Goal: Task Accomplishment & Management: Manage account settings

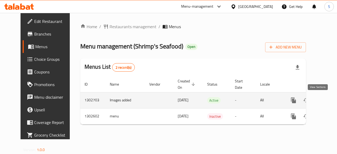
click at [329, 98] on icon "enhanced table" at bounding box center [332, 100] width 6 height 6
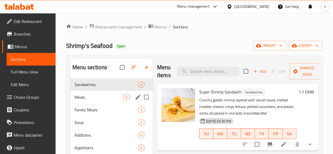
click at [86, 101] on div "Meals 6" at bounding box center [111, 97] width 83 height 13
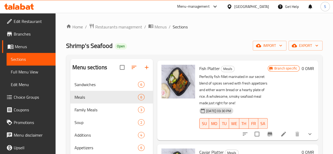
scroll to position [172, 0]
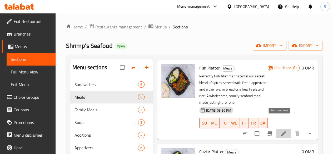
click at [281, 130] on icon at bounding box center [284, 133] width 6 height 6
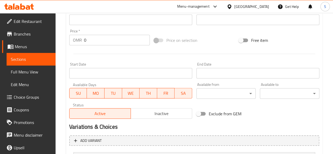
scroll to position [256, 0]
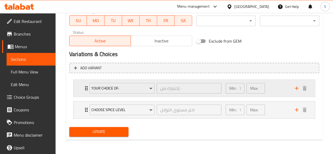
click at [86, 88] on div "Your Choice of: إختيارك من : ​" at bounding box center [155, 88] width 138 height 17
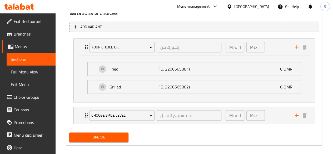
scroll to position [302, 0]
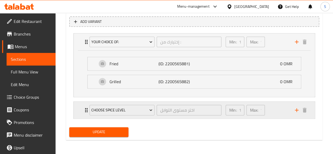
click at [86, 109] on div "Choose Spice Level اختر مستوى التوابل ​" at bounding box center [155, 110] width 138 height 17
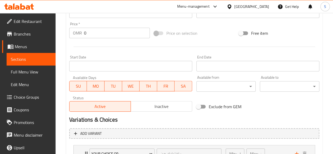
scroll to position [190, 0]
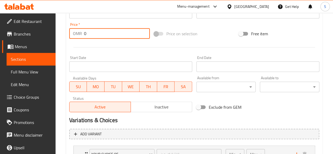
drag, startPoint x: 105, startPoint y: 36, endPoint x: 75, endPoint y: 38, distance: 30.6
click at [75, 38] on div "OMR 0 Price *" at bounding box center [109, 33] width 81 height 11
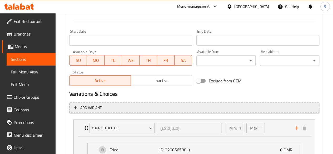
scroll to position [216, 0]
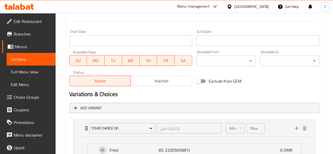
click at [21, 96] on span "Choice Groups" at bounding box center [33, 97] width 38 height 6
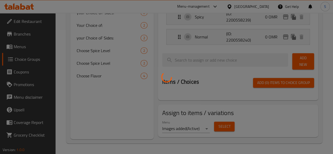
scroll to position [75, 0]
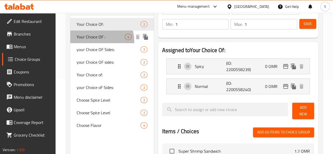
click at [86, 40] on span "Your Choice OF :" at bounding box center [101, 37] width 48 height 6
type input "Your Choice OF :"
type input "إختيارك من :"
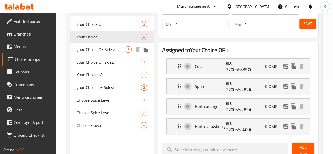
click at [84, 53] on span "your Choice OF Sides:" at bounding box center [101, 49] width 48 height 6
type input "your Choice OF Sides:"
type input "إختيارك من الجانب:"
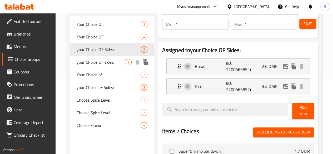
click at [98, 62] on span "your Choice OF sides:" at bounding box center [101, 62] width 48 height 6
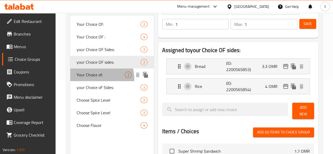
click at [90, 79] on div "Your Choice of: 2" at bounding box center [112, 75] width 84 height 13
type input "Your Choice of:"
type input "إختيارك من :"
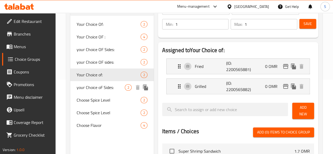
click at [96, 85] on span "your Choice oF Sides:" at bounding box center [101, 87] width 48 height 6
type input "your Choice oF Sides:"
type input "إختيارك من الجانب:"
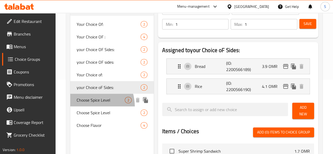
click at [81, 103] on span "Choose Spice Level" at bounding box center [101, 100] width 48 height 6
type input "Choose Spice Level"
type input "اختر مستوى التوابل"
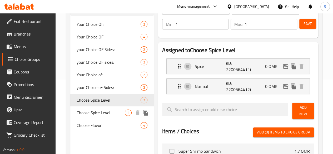
click at [92, 116] on span "Choose Spice Level" at bounding box center [101, 113] width 48 height 6
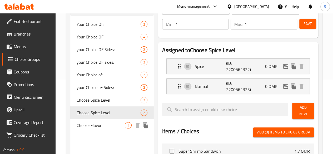
click at [89, 132] on div "Choose Flavor 4" at bounding box center [112, 125] width 84 height 13
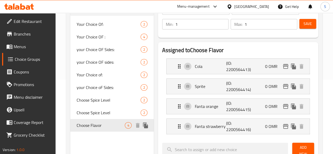
type input "Choose Flavor"
type input "اختر النكهة"
click at [94, 77] on span "Your Choice of:" at bounding box center [101, 75] width 48 height 6
type input "Your Choice of:"
type input "إختيارك من :"
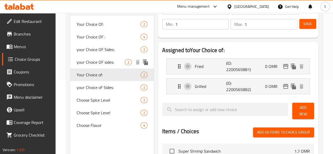
click at [94, 64] on span "your Choice OF sides:" at bounding box center [101, 62] width 48 height 6
type input "your Choice OF sides:"
type input "إختيارك من الجانب:"
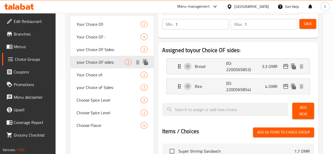
click at [134, 66] on div at bounding box center [142, 62] width 16 height 8
click at [143, 65] on icon "duplicate" at bounding box center [145, 62] width 5 height 6
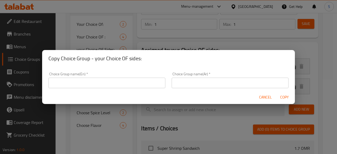
click at [97, 86] on input "text" at bounding box center [106, 83] width 117 height 11
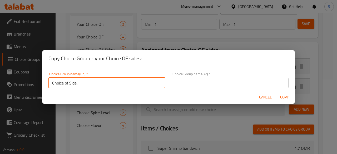
drag, startPoint x: 89, startPoint y: 86, endPoint x: 57, endPoint y: 81, distance: 31.7
click at [57, 81] on input "Choice of Side:" at bounding box center [106, 83] width 117 height 11
type input "Choice of Side:"
click at [197, 85] on input "text" at bounding box center [230, 83] width 117 height 11
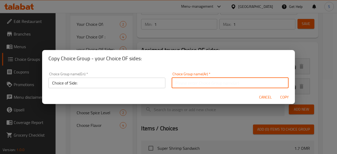
paste input "اختيار الجانب:"
type input "اختيار الجانب:"
click at [289, 98] on span "Copy" at bounding box center [284, 97] width 13 height 7
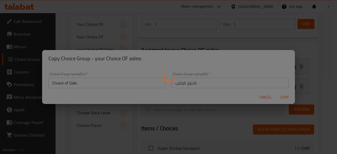
type input "Choice of Side:"
type input "اختيار الجانب:"
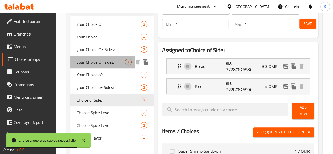
click at [97, 63] on span "your Choice OF sides:" at bounding box center [101, 62] width 48 height 6
type input "your Choice OF sides:"
type input "إختيارك من الجانب:"
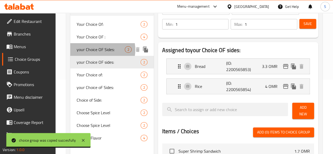
click at [96, 50] on span "your Choice OF Sides:" at bounding box center [101, 49] width 48 height 6
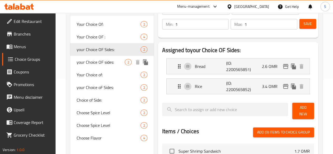
click at [96, 65] on span "your Choice OF sides:" at bounding box center [101, 62] width 48 height 6
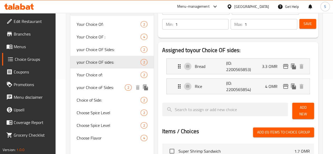
click at [96, 91] on span "your Choice oF Sides:" at bounding box center [101, 87] width 48 height 6
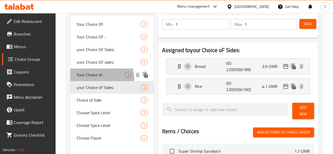
click at [96, 79] on div "Your Choice of: 2" at bounding box center [112, 75] width 84 height 13
type input "Your Choice of:"
type input "إختيارك من :"
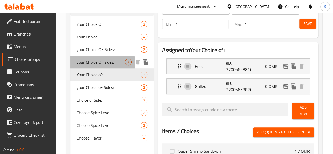
click at [97, 63] on span "your Choice OF sides:" at bounding box center [101, 62] width 48 height 6
type input "your Choice OF sides:"
type input "إختيارك من الجانب:"
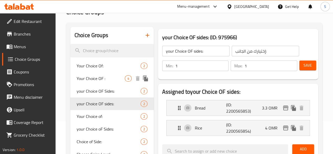
scroll to position [34, 0]
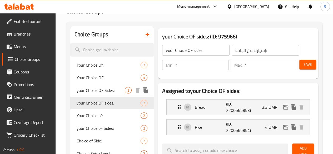
click at [93, 94] on span "your Choice OF Sides:" at bounding box center [101, 90] width 48 height 6
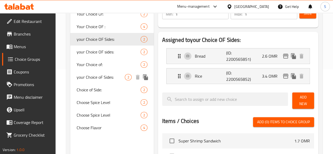
scroll to position [85, 0]
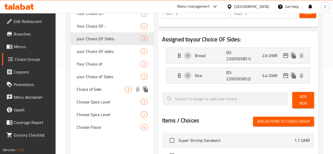
click at [97, 93] on span "Choice of Side:" at bounding box center [101, 89] width 48 height 6
type input "Choice of Side:"
type input "اختيار الجانب:"
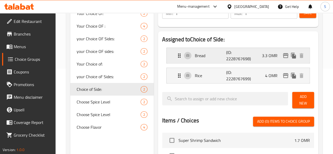
click at [239, 59] on div "Bread (ID: 2228767698) 3.3 OMR" at bounding box center [239, 55] width 127 height 15
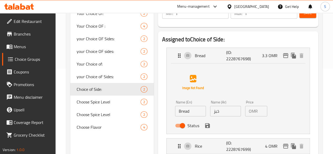
click at [260, 111] on input "3.3" at bounding box center [263, 111] width 7 height 11
click at [205, 124] on icon "save" at bounding box center [207, 125] width 5 height 5
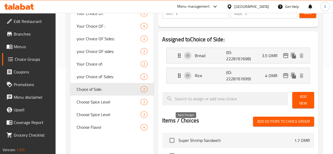
type input "3.5"
click at [250, 77] on div "Rice (ID: 2228767699) 4 OMR" at bounding box center [239, 75] width 127 height 15
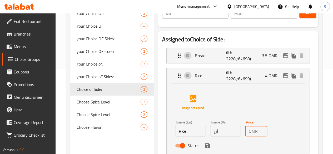
click at [260, 130] on input "4" at bounding box center [263, 131] width 7 height 11
click at [205, 146] on icon "save" at bounding box center [207, 145] width 5 height 5
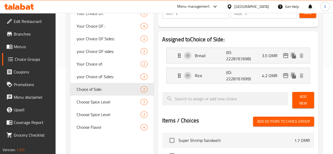
type input "4.2"
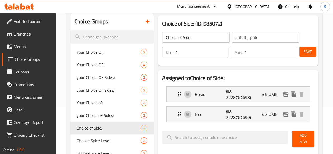
scroll to position [43, 0]
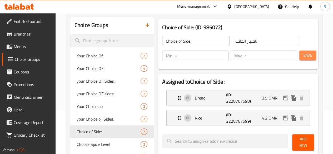
click at [308, 57] on span "Save" at bounding box center [308, 55] width 8 height 7
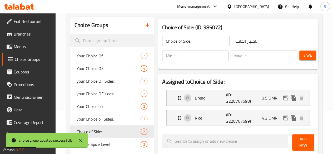
click at [20, 46] on span "Menus" at bounding box center [33, 46] width 38 height 6
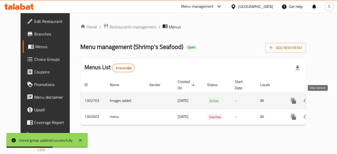
click at [326, 105] on link "enhanced table" at bounding box center [332, 101] width 13 height 13
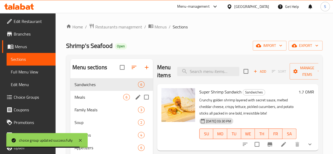
scroll to position [5, 0]
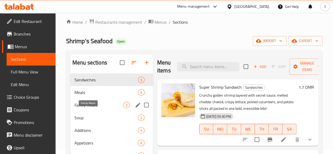
drag, startPoint x: 88, startPoint y: 110, endPoint x: 78, endPoint y: 113, distance: 9.8
click at [78, 108] on span "Family Meals" at bounding box center [99, 105] width 49 height 6
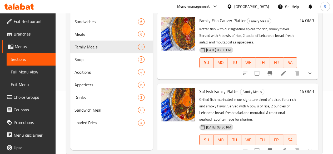
scroll to position [74, 0]
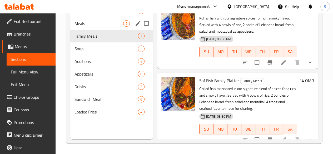
click at [86, 27] on span "Meals" at bounding box center [99, 23] width 49 height 6
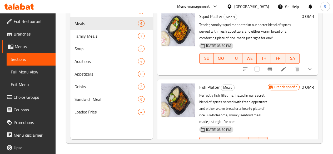
scroll to position [100, 0]
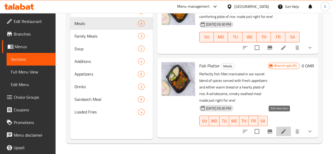
click at [281, 128] on icon at bounding box center [284, 131] width 6 height 6
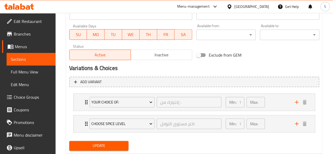
scroll to position [242, 0]
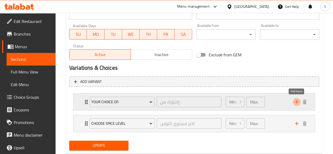
click at [298, 104] on icon "add" at bounding box center [297, 102] width 6 height 6
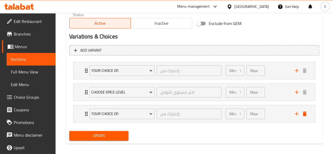
scroll to position [274, 0]
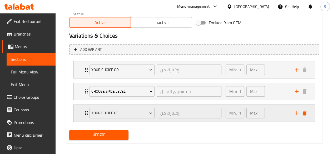
click at [83, 112] on icon "Expand" at bounding box center [86, 113] width 6 height 6
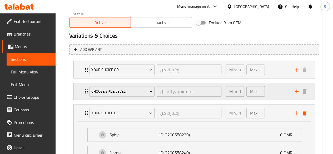
click at [87, 89] on div "Choose Spice Level اختر مستوى التوابل ​" at bounding box center [155, 91] width 138 height 17
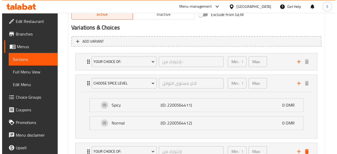
scroll to position [282, 0]
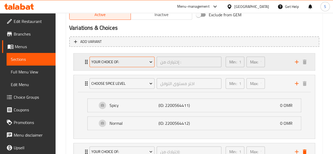
click at [119, 61] on span "Your Choice of:" at bounding box center [121, 62] width 61 height 7
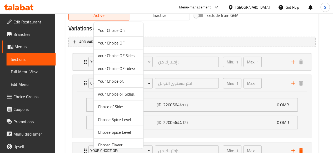
scroll to position [4, 0]
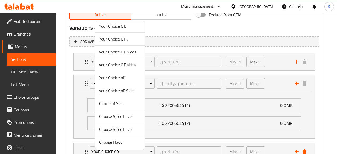
click at [113, 103] on span "Choice of Side:" at bounding box center [120, 103] width 42 height 6
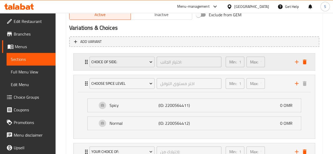
click at [87, 63] on div "Choice of Side: اختيار الجانب: ​" at bounding box center [155, 62] width 138 height 17
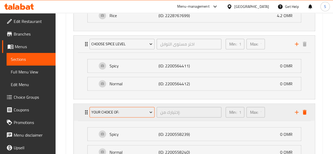
scroll to position [369, 0]
click at [129, 108] on span "Your Choice Of:" at bounding box center [121, 111] width 61 height 7
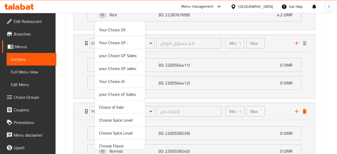
click at [106, 41] on span "Your Choice OF :" at bounding box center [120, 43] width 42 height 6
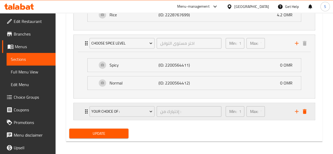
click at [86, 112] on div "Your Choice OF : إختيارك من : ​" at bounding box center [155, 111] width 138 height 17
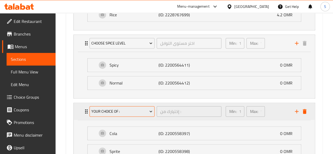
click at [117, 109] on span "Your Choice OF :" at bounding box center [121, 111] width 61 height 7
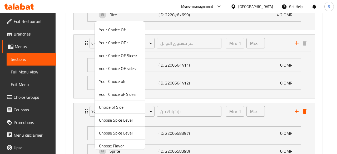
click at [115, 29] on span "Your Choice Of:" at bounding box center [120, 30] width 42 height 6
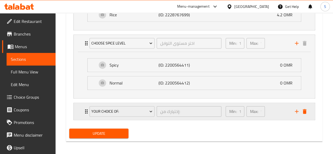
click at [86, 110] on icon "Expand" at bounding box center [86, 111] width 3 height 4
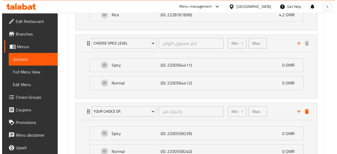
scroll to position [393, 0]
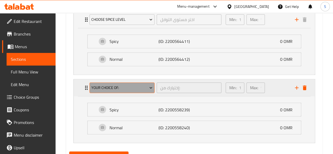
click at [108, 90] on button "Your Choice Of:" at bounding box center [122, 88] width 65 height 11
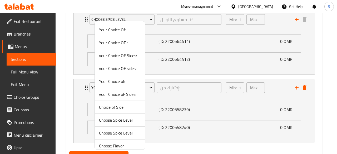
click at [113, 55] on span "your Choice OF Sides:" at bounding box center [120, 55] width 42 height 6
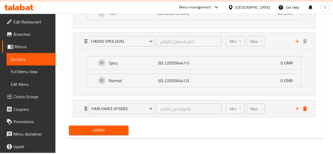
scroll to position [370, 0]
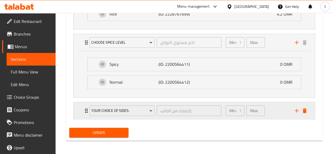
click at [86, 109] on icon "Expand" at bounding box center [86, 111] width 3 height 4
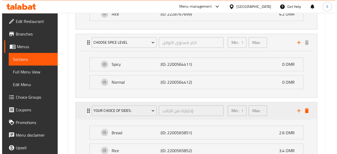
scroll to position [393, 0]
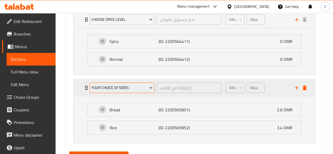
click at [111, 88] on span "your Choice OF Sides:" at bounding box center [121, 88] width 61 height 7
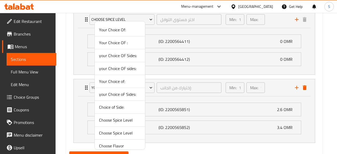
click at [112, 68] on span "your Choice OF sides:" at bounding box center [120, 68] width 42 height 6
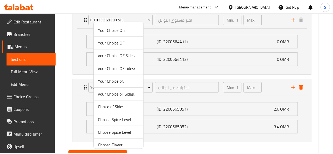
scroll to position [370, 0]
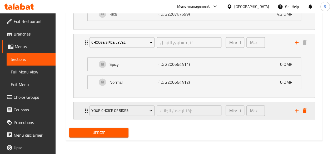
click at [89, 113] on div "your Choice OF sides:" at bounding box center [122, 110] width 67 height 13
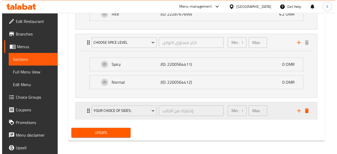
scroll to position [393, 0]
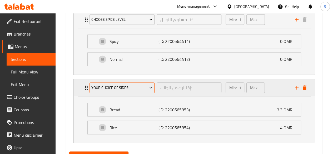
click at [108, 85] on span "your Choice OF sides:" at bounding box center [121, 88] width 61 height 7
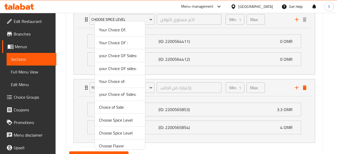
scroll to position [4, 0]
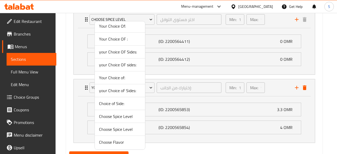
click at [112, 76] on span "Your Choice of:" at bounding box center [120, 78] width 42 height 6
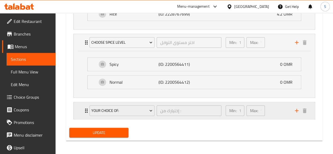
click at [86, 109] on div "Your Choice of: إختيارك من : ​" at bounding box center [155, 110] width 138 height 17
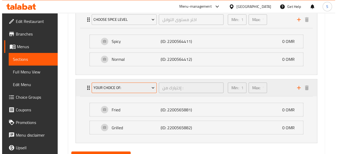
scroll to position [380, 0]
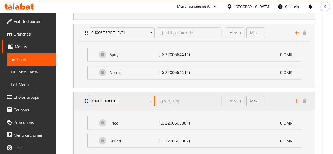
click at [124, 99] on span "Your Choice of:" at bounding box center [121, 101] width 61 height 7
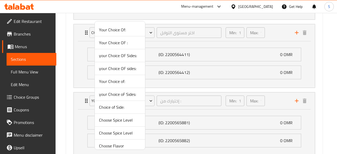
scroll to position [4, 0]
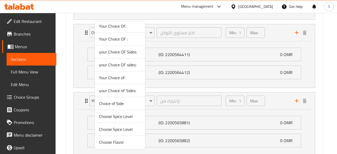
click at [105, 115] on span "Choose Spice Level" at bounding box center [120, 116] width 42 height 6
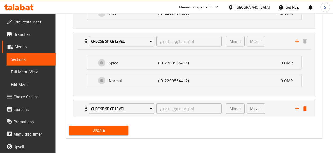
scroll to position [370, 0]
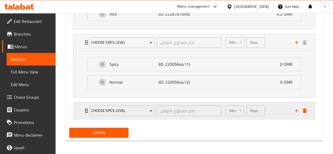
click at [85, 111] on icon "Expand" at bounding box center [86, 111] width 3 height 4
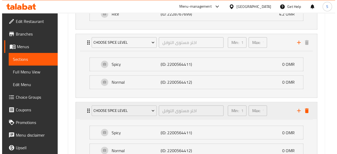
scroll to position [380, 0]
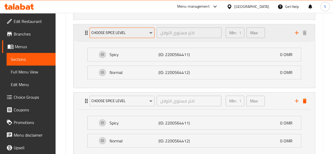
click at [101, 36] on button "Choose Spice Level" at bounding box center [122, 32] width 65 height 11
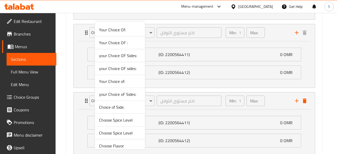
click at [105, 93] on span "your Choice oF Sides:" at bounding box center [120, 94] width 42 height 6
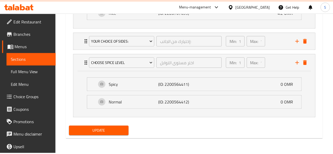
scroll to position [370, 0]
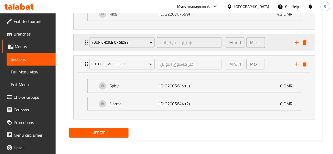
click at [87, 43] on div "your Choice oF Sides: إختيارك من الجانب: ​" at bounding box center [155, 42] width 138 height 17
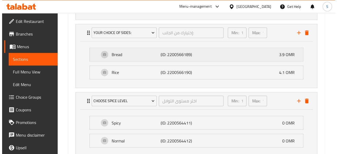
scroll to position [373, 0]
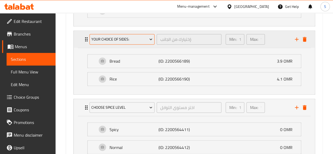
click at [108, 36] on span "your Choice oF Sides:" at bounding box center [121, 39] width 61 height 7
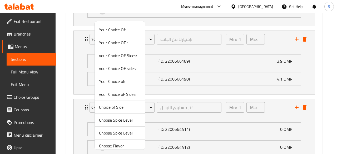
click at [109, 82] on span "Your Choice of:" at bounding box center [120, 81] width 42 height 6
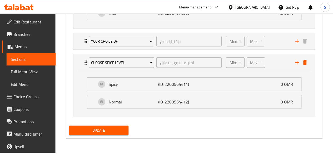
scroll to position [370, 0]
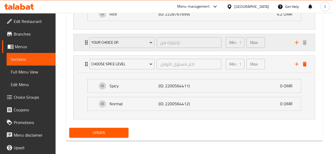
click at [86, 39] on icon "Expand" at bounding box center [86, 42] width 6 height 6
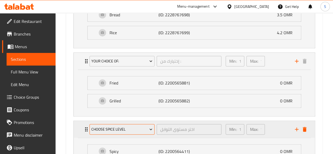
scroll to position [416, 0]
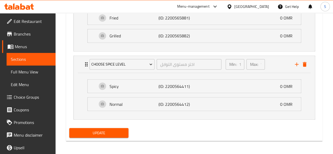
click at [104, 130] on span "Update" at bounding box center [99, 133] width 51 height 7
click at [103, 130] on span "Update" at bounding box center [99, 133] width 51 height 7
click at [95, 131] on span "Update" at bounding box center [99, 133] width 51 height 7
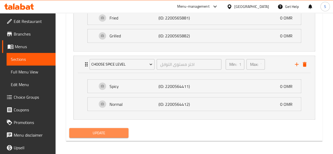
click at [95, 131] on span "Update" at bounding box center [99, 133] width 51 height 7
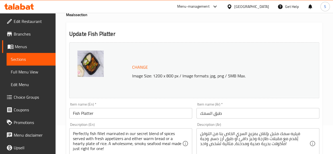
scroll to position [0, 0]
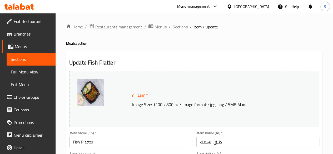
click at [181, 27] on span "Sections" at bounding box center [180, 27] width 15 height 6
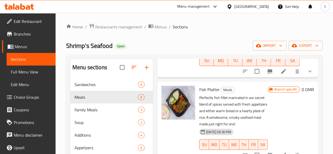
scroll to position [151, 0]
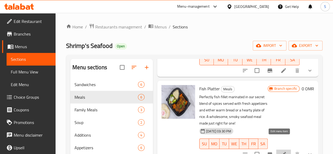
click at [281, 151] on icon at bounding box center [284, 154] width 6 height 6
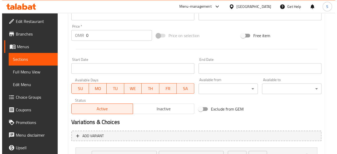
scroll to position [256, 0]
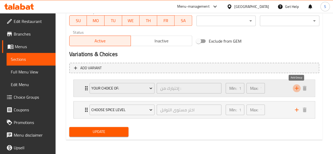
click at [297, 87] on icon "add" at bounding box center [297, 88] width 6 height 6
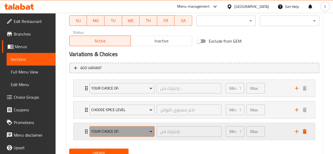
click at [123, 128] on span "Your Choice Of:" at bounding box center [121, 131] width 61 height 7
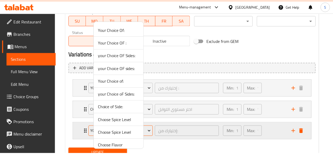
scroll to position [4, 0]
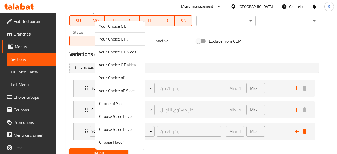
click at [109, 106] on span "Choice of Side:" at bounding box center [120, 103] width 42 height 6
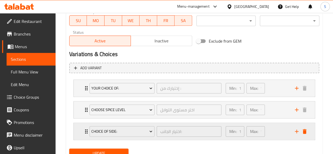
click at [84, 130] on icon "Expand" at bounding box center [86, 131] width 6 height 6
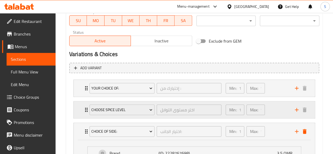
scroll to position [324, 0]
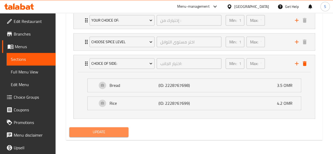
click at [93, 131] on span "Update" at bounding box center [99, 132] width 51 height 7
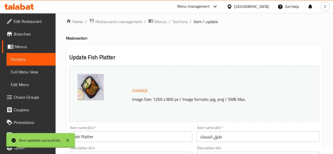
scroll to position [0, 0]
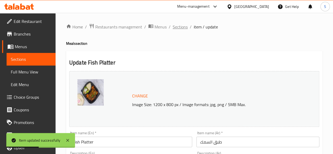
click at [180, 30] on span "Sections" at bounding box center [180, 27] width 15 height 6
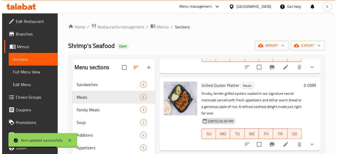
scroll to position [311, 0]
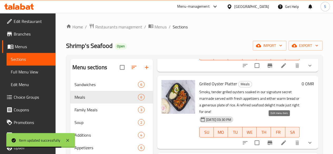
click at [282, 140] on icon at bounding box center [284, 142] width 5 height 5
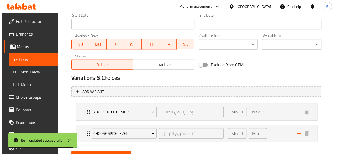
scroll to position [256, 0]
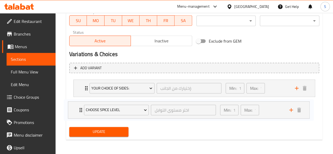
drag, startPoint x: 301, startPoint y: 108, endPoint x: 294, endPoint y: 108, distance: 7.4
click at [294, 108] on div "your Choice OF sides: إختيارك من الجانب: ​ Min: 1 ​ Max: 1 ​ Bread (ID: 2200565…" at bounding box center [194, 98] width 250 height 43
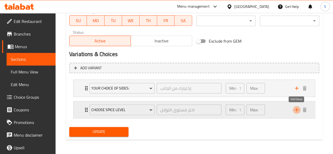
click at [297, 110] on icon "add" at bounding box center [297, 110] width 4 height 4
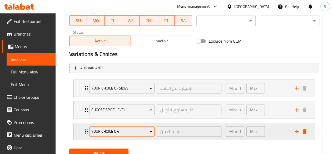
click at [134, 131] on span "Your Choice Of:" at bounding box center [121, 131] width 61 height 7
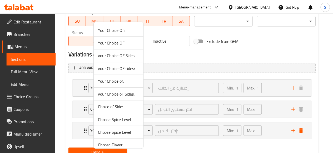
scroll to position [4, 0]
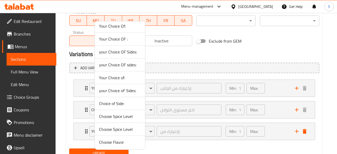
click at [114, 101] on span "Choice of Side:" at bounding box center [120, 103] width 42 height 6
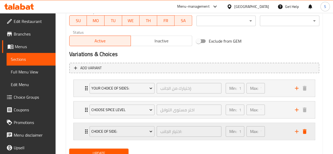
click at [86, 134] on div "Choice of Side: اختيار الجانب: ​" at bounding box center [155, 131] width 138 height 17
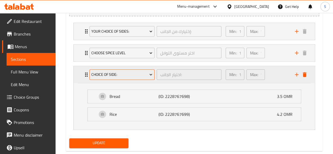
scroll to position [324, 0]
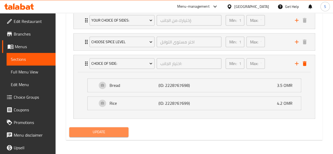
click at [119, 131] on span "Update" at bounding box center [99, 132] width 51 height 7
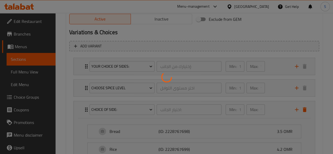
scroll to position [277, 0]
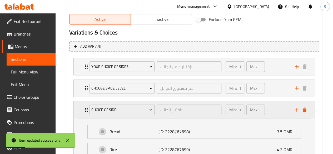
click at [85, 114] on div "Choice of Side: اختيار الجانب: ​ Min: 1 ​ Max: 1 ​" at bounding box center [196, 109] width 226 height 17
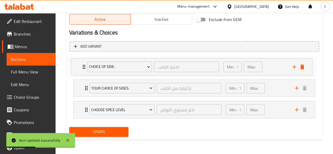
drag, startPoint x: 80, startPoint y: 113, endPoint x: 78, endPoint y: 64, distance: 49.1
click at [78, 64] on div "your Choice OF sides: إختيارك من الجانب: ​ Min: 1 ​ Max: 1 ​ Bread (ID: 2200565…" at bounding box center [194, 88] width 250 height 65
click at [88, 130] on span "Update" at bounding box center [99, 132] width 51 height 7
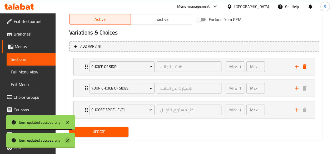
click at [69, 142] on icon at bounding box center [67, 140] width 3 height 3
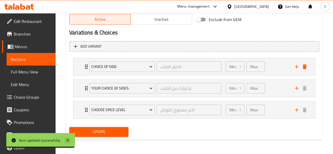
click at [69, 142] on icon at bounding box center [68, 140] width 6 height 6
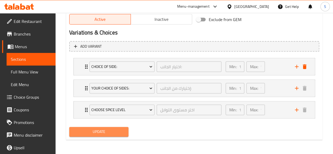
click at [94, 132] on span "Update" at bounding box center [99, 132] width 51 height 7
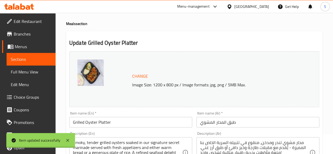
scroll to position [0, 0]
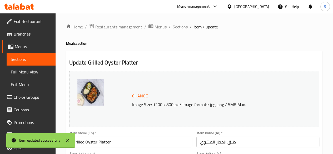
click at [179, 28] on span "Sections" at bounding box center [180, 27] width 15 height 6
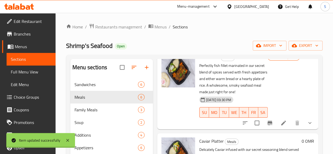
scroll to position [169, 0]
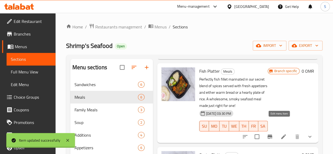
click at [282, 134] on icon at bounding box center [284, 137] width 6 height 6
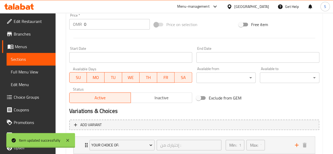
scroll to position [277, 0]
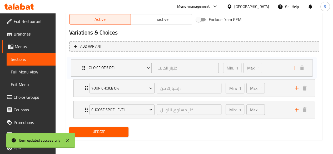
drag, startPoint x: 78, startPoint y: 113, endPoint x: 77, endPoint y: 69, distance: 44.3
click at [77, 69] on div "Your Choice of: إختيارك من : ​ Min: 1 ​ Max: 1 ​ Fried (ID: 2200565881) 0 OMR N…" at bounding box center [194, 88] width 250 height 65
click at [92, 136] on button "Update" at bounding box center [99, 132] width 60 height 10
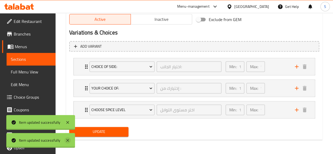
click at [68, 138] on icon at bounding box center [68, 140] width 6 height 6
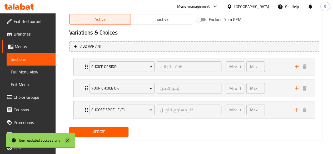
click at [69, 141] on icon at bounding box center [67, 140] width 3 height 3
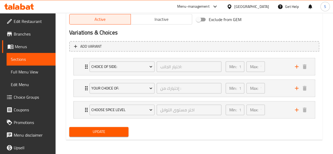
click at [22, 56] on span "Sections" at bounding box center [31, 59] width 41 height 6
